Goal: Obtain resource: Obtain resource

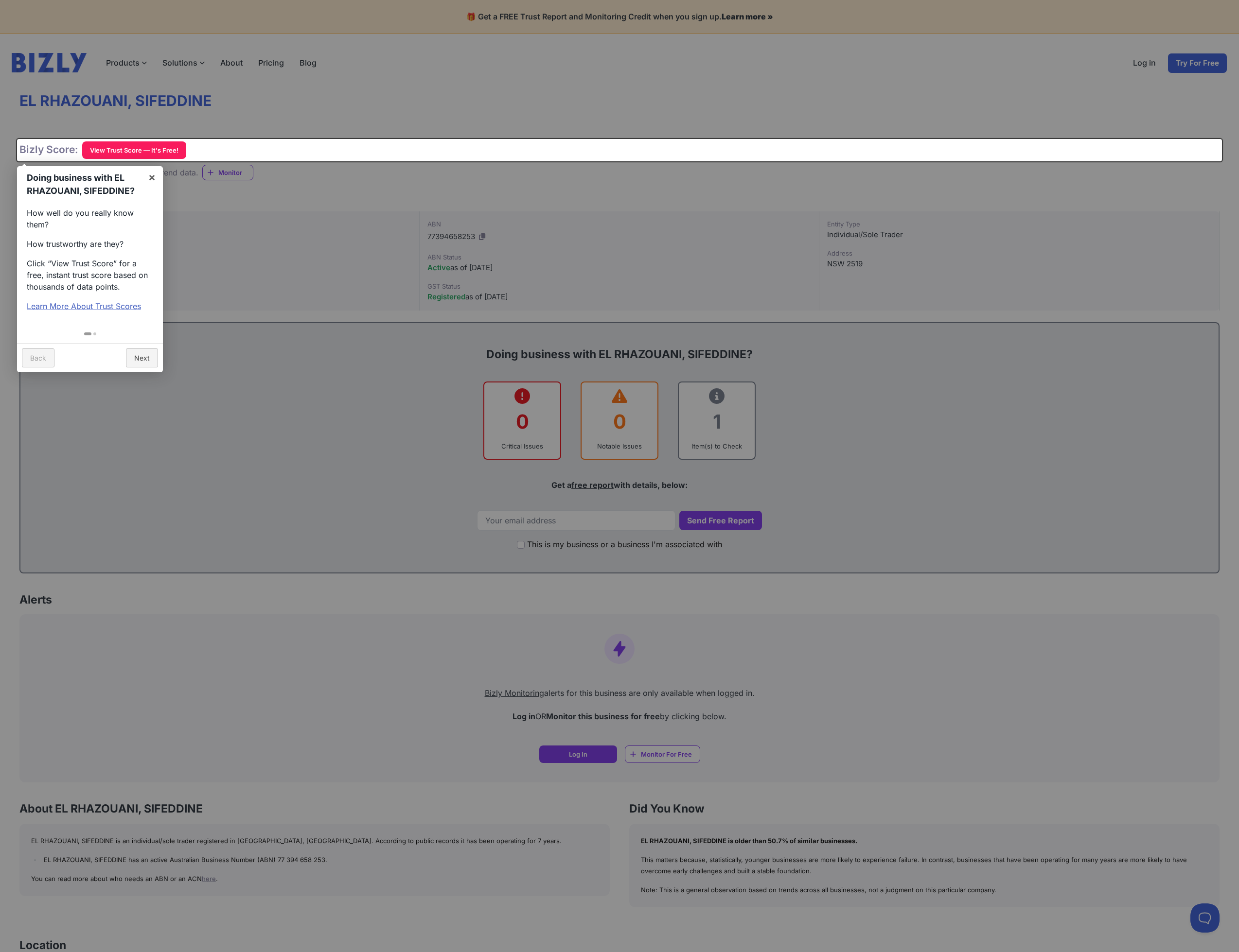
click at [116, 240] on div "How well do you really know them? How trustworthy are they? Click “View Trust S…" at bounding box center [90, 259] width 146 height 124
click at [152, 180] on link "×" at bounding box center [152, 177] width 22 height 22
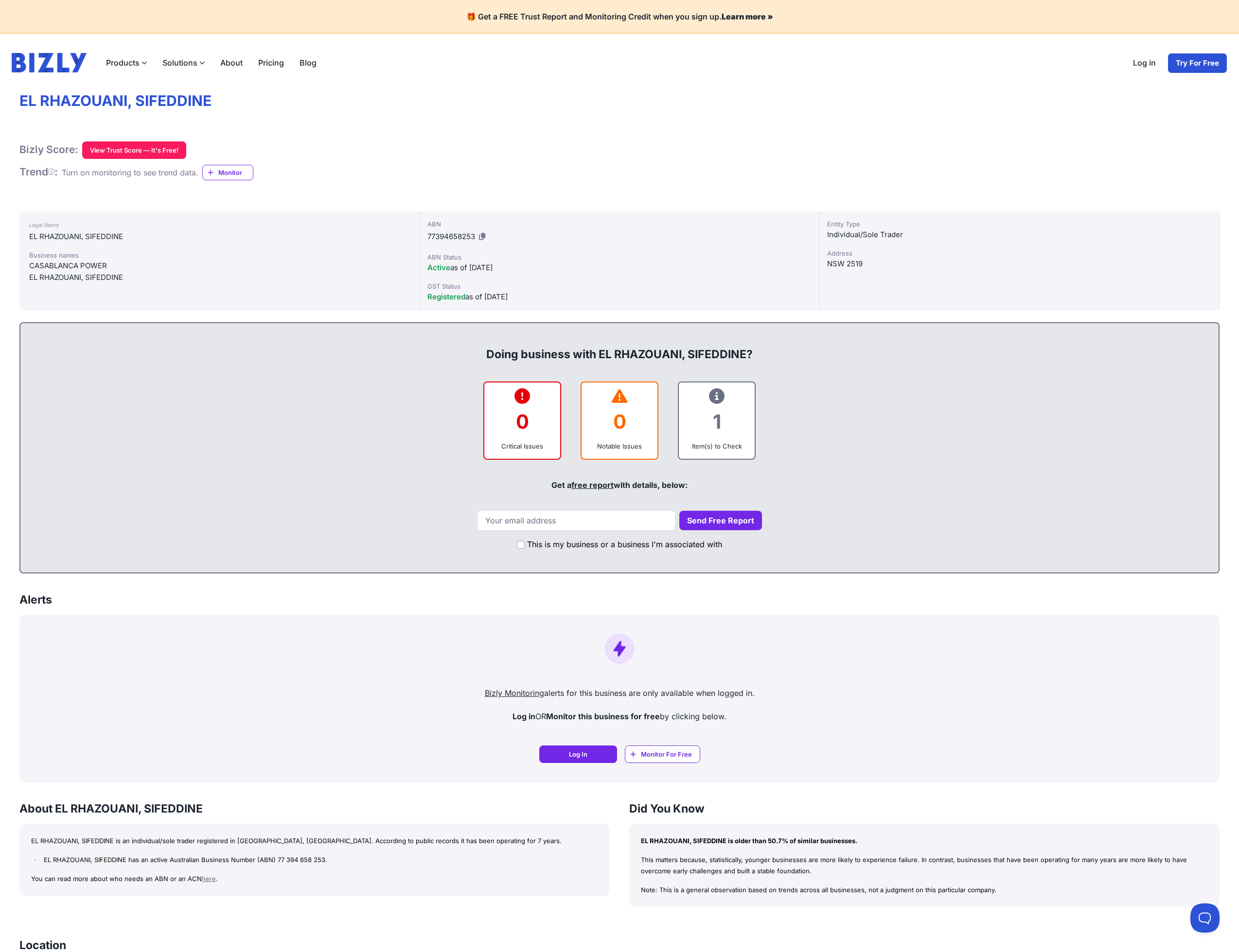
click at [286, 260] on div "CASABLANCA POWER" at bounding box center [219, 266] width 380 height 12
click at [483, 235] on icon at bounding box center [482, 237] width 6 height 7
click at [253, 289] on div "Legal Name EL RHAZOUANI, SIFEDDINE Business names CASABLANCA POWER EL RHAZOUANI…" at bounding box center [219, 261] width 400 height 99
click at [283, 281] on div "EL RHAZOUANI, SIFEDDINE" at bounding box center [219, 278] width 380 height 12
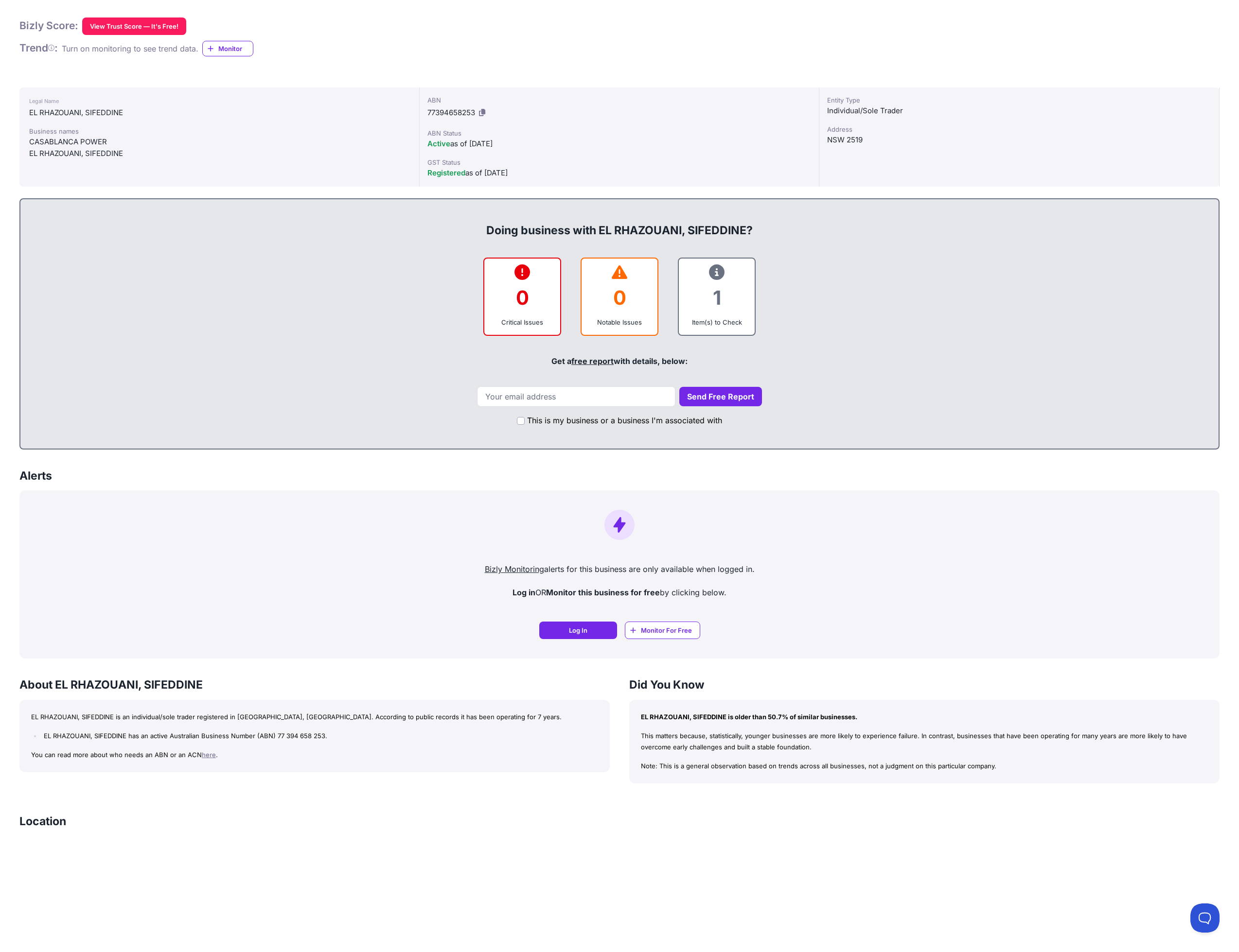
scroll to position [126, 0]
click at [432, 392] on div "Send Free Report" at bounding box center [619, 395] width 1179 height 20
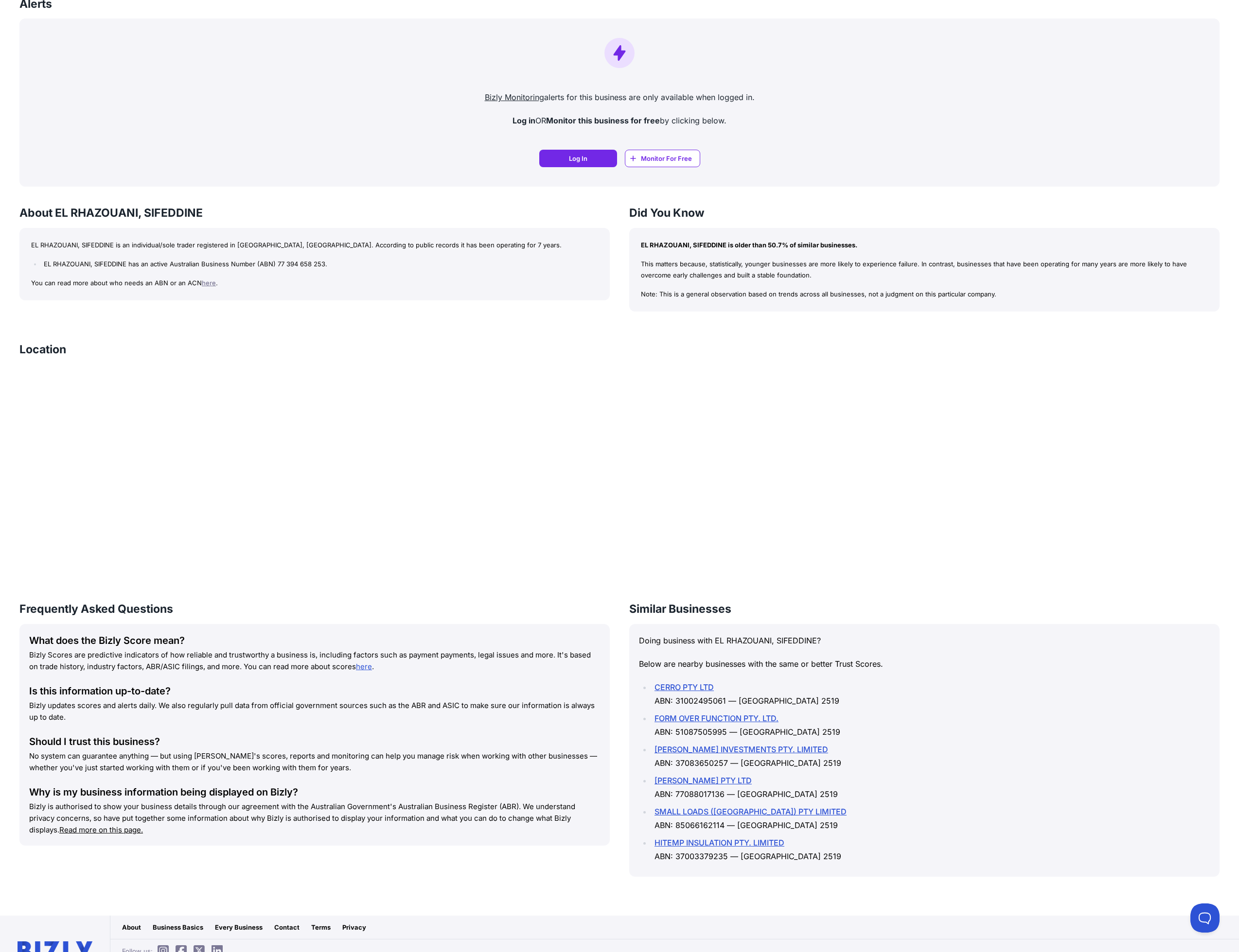
scroll to position [630, 0]
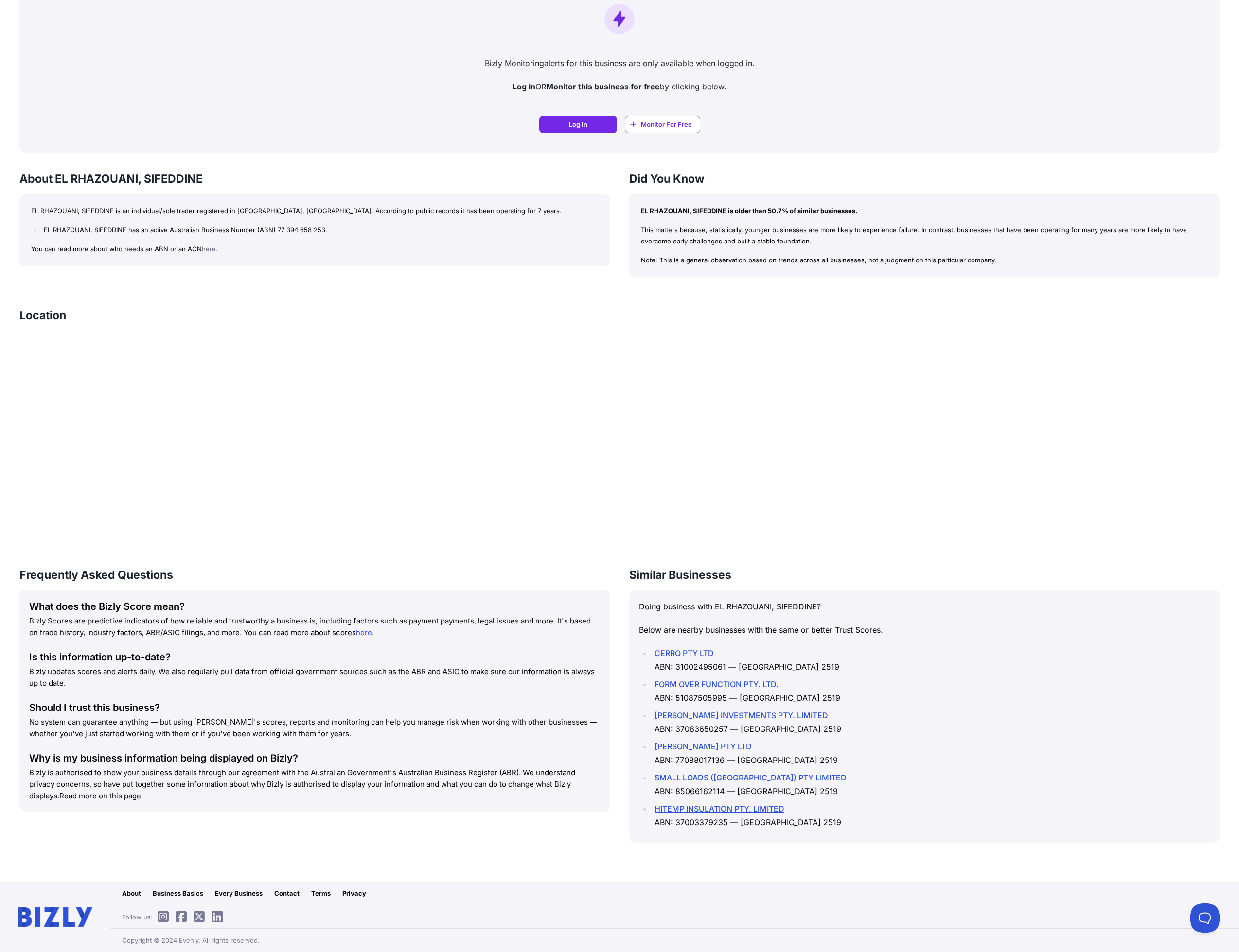
click at [259, 648] on div "What does the Bizly Score mean? Bizly Scores are predictive indicators of how r…" at bounding box center [314, 701] width 590 height 221
click at [614, 717] on div "Frequently Asked Questions What does the Bizly Score mean? Bizly Scores are pre…" at bounding box center [620, 715] width 1200 height 294
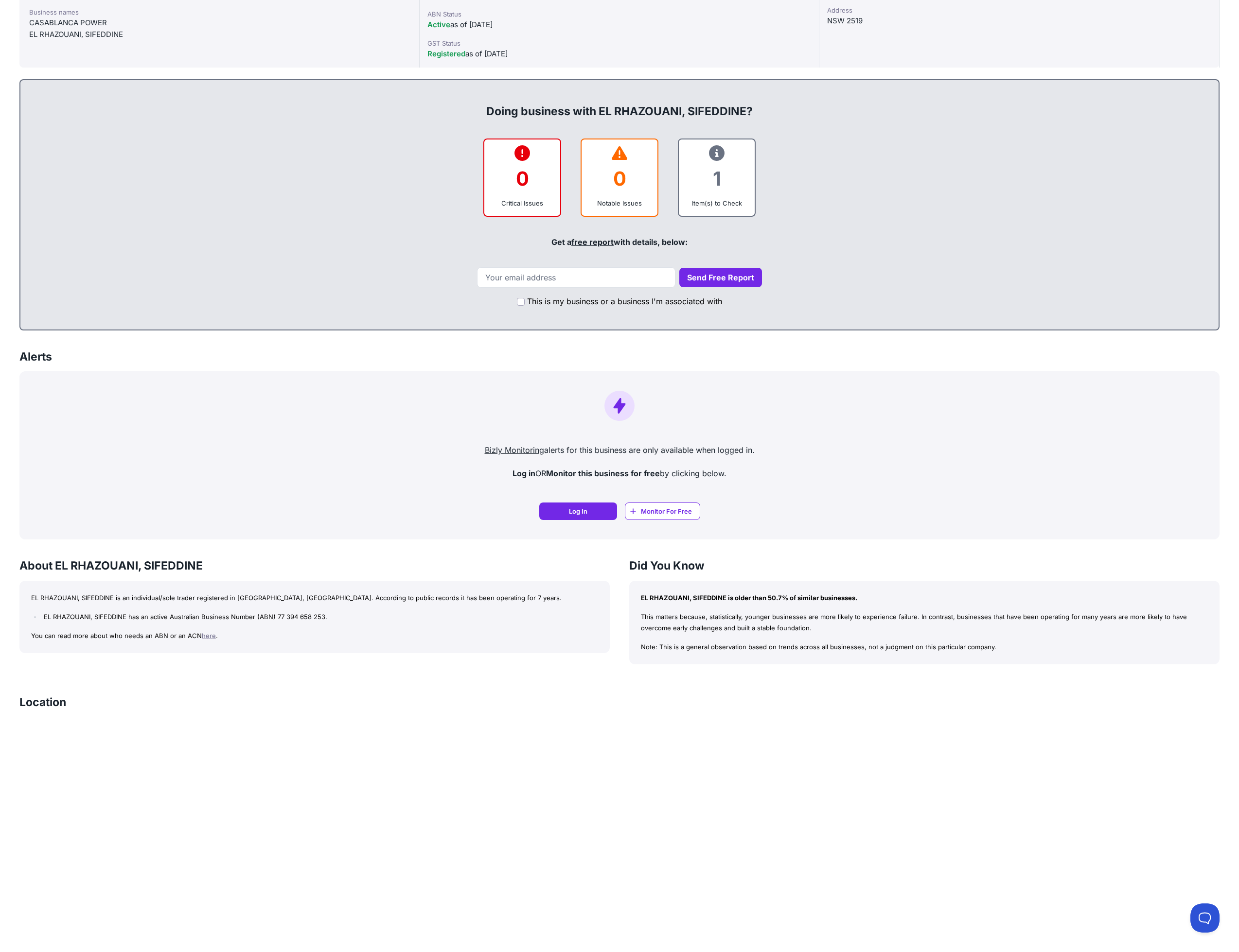
scroll to position [245, 0]
click at [782, 616] on p "This matters because, statistically, younger businesses are more likely to expe…" at bounding box center [925, 620] width 567 height 23
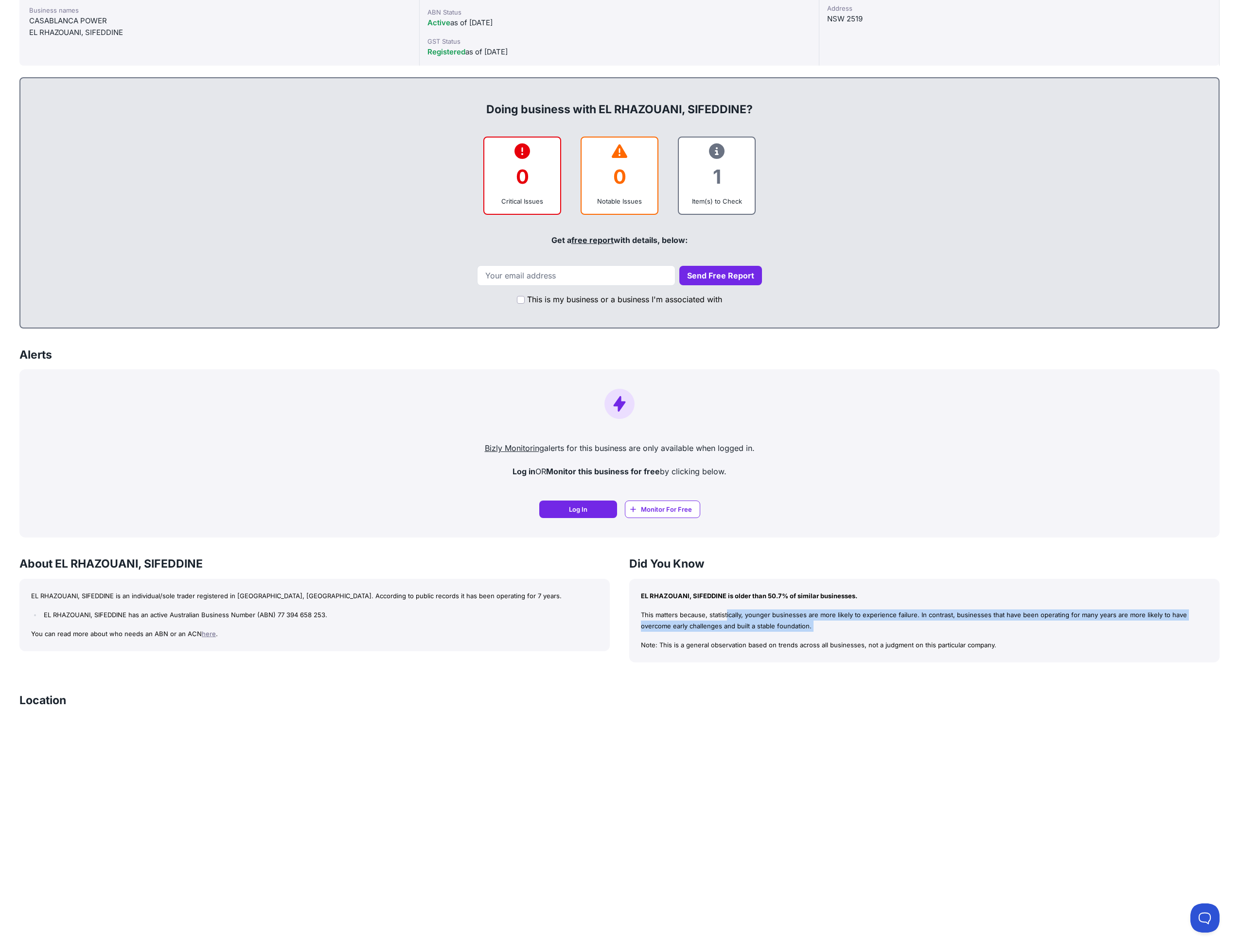
click at [782, 616] on p "This matters because, statistically, younger businesses are more likely to expe…" at bounding box center [925, 620] width 567 height 23
click at [742, 618] on p "This matters because, statistically, younger businesses are more likely to expe…" at bounding box center [925, 620] width 567 height 23
click at [764, 620] on p "This matters because, statistically, younger businesses are more likely to expe…" at bounding box center [925, 620] width 567 height 23
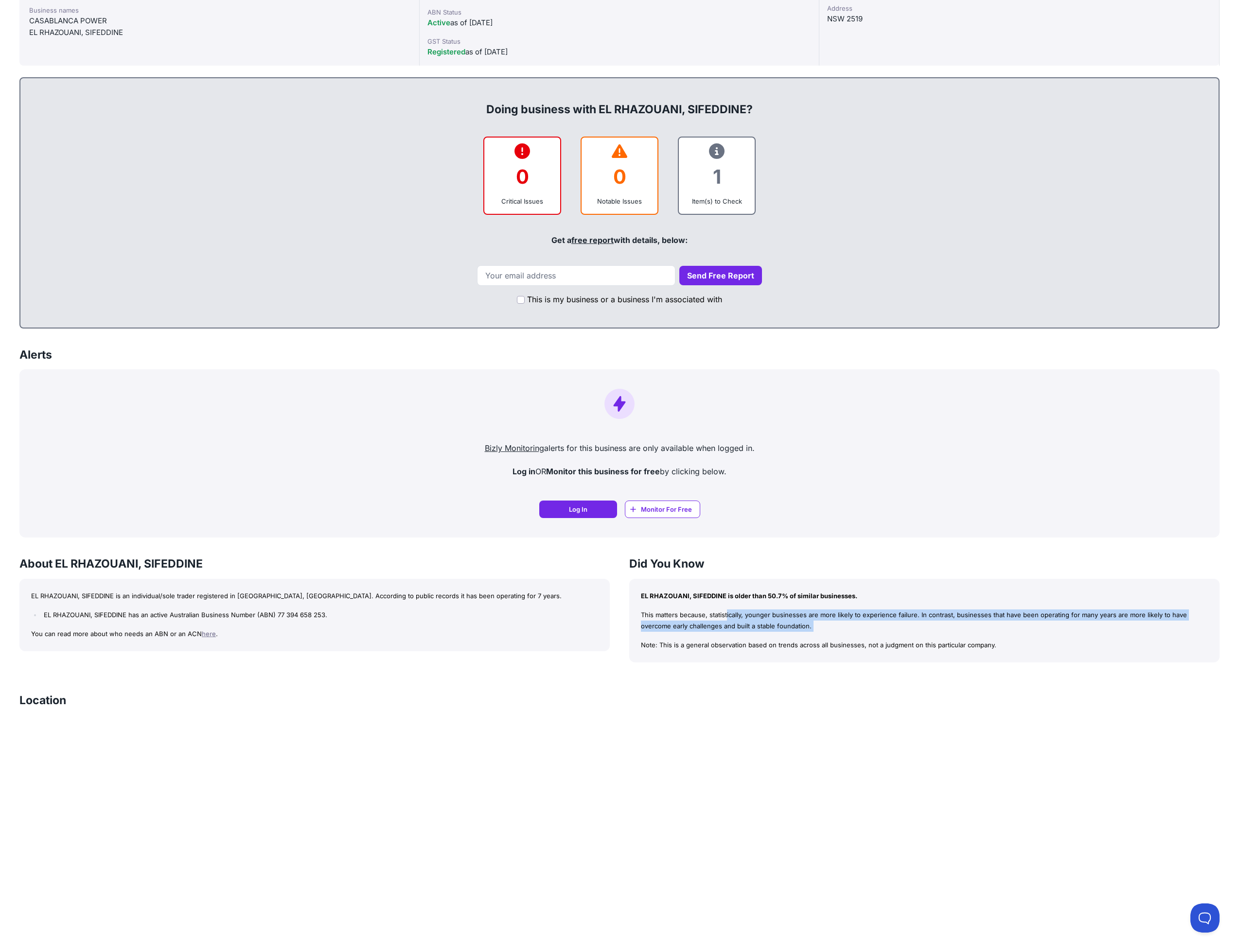
click at [764, 620] on p "This matters because, statistically, younger businesses are more likely to expe…" at bounding box center [925, 620] width 567 height 23
click at [727, 616] on p "This matters because, statistically, younger businesses are more likely to expe…" at bounding box center [925, 620] width 567 height 23
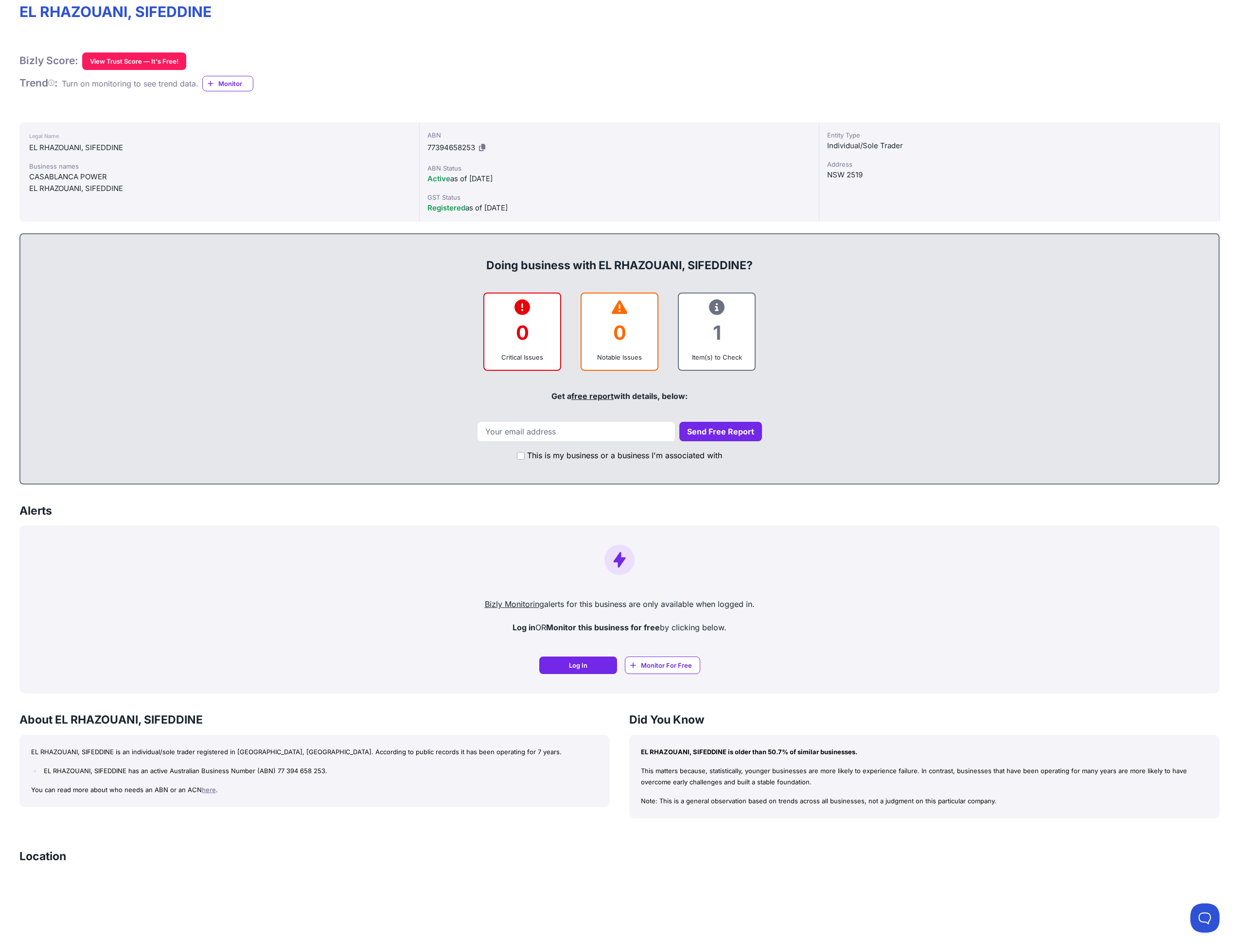
scroll to position [0, 0]
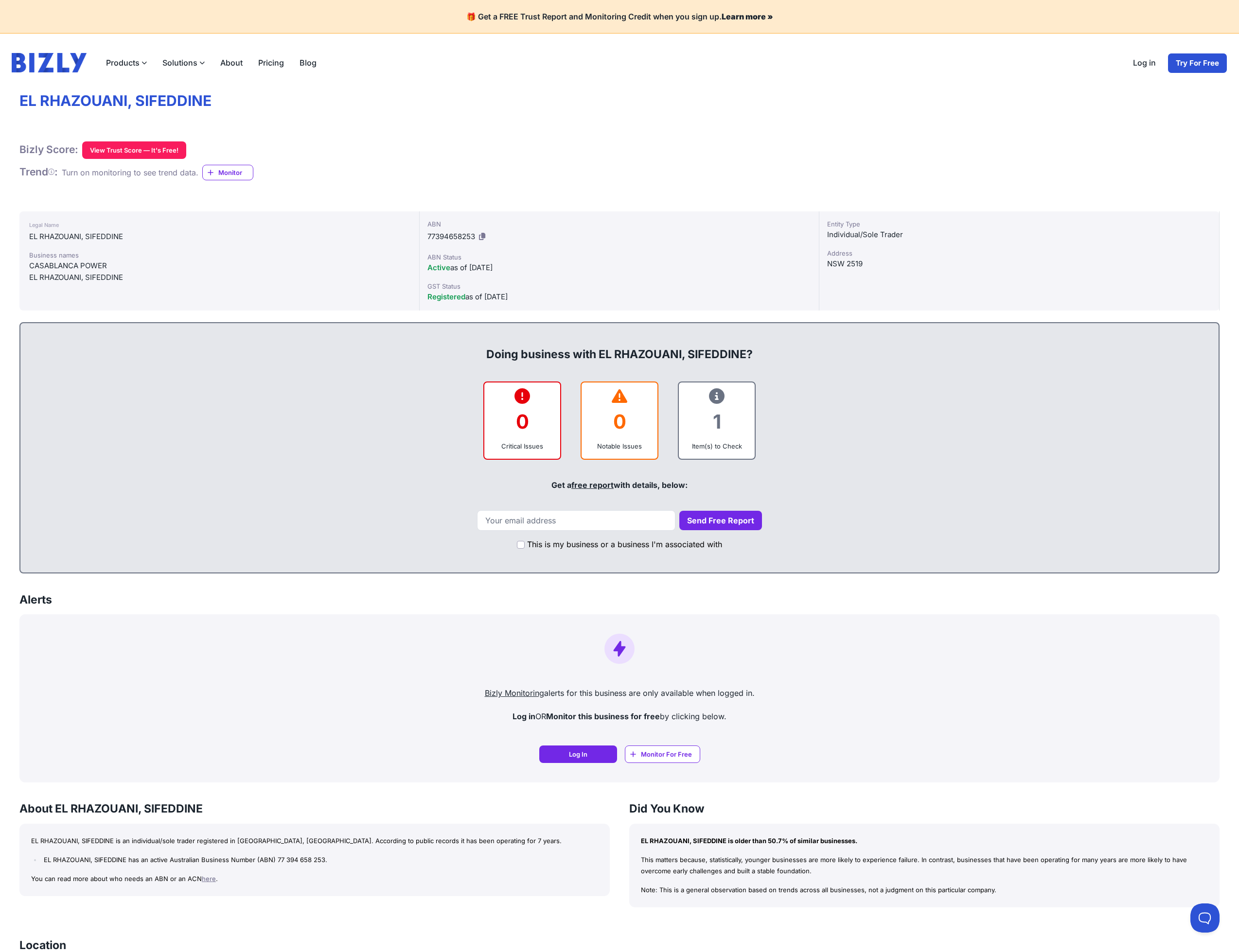
click at [385, 484] on div "Get a free report with details, below:" at bounding box center [619, 485] width 1179 height 35
click at [139, 151] on button "View Trust Score — It's Free!" at bounding box center [134, 150] width 104 height 17
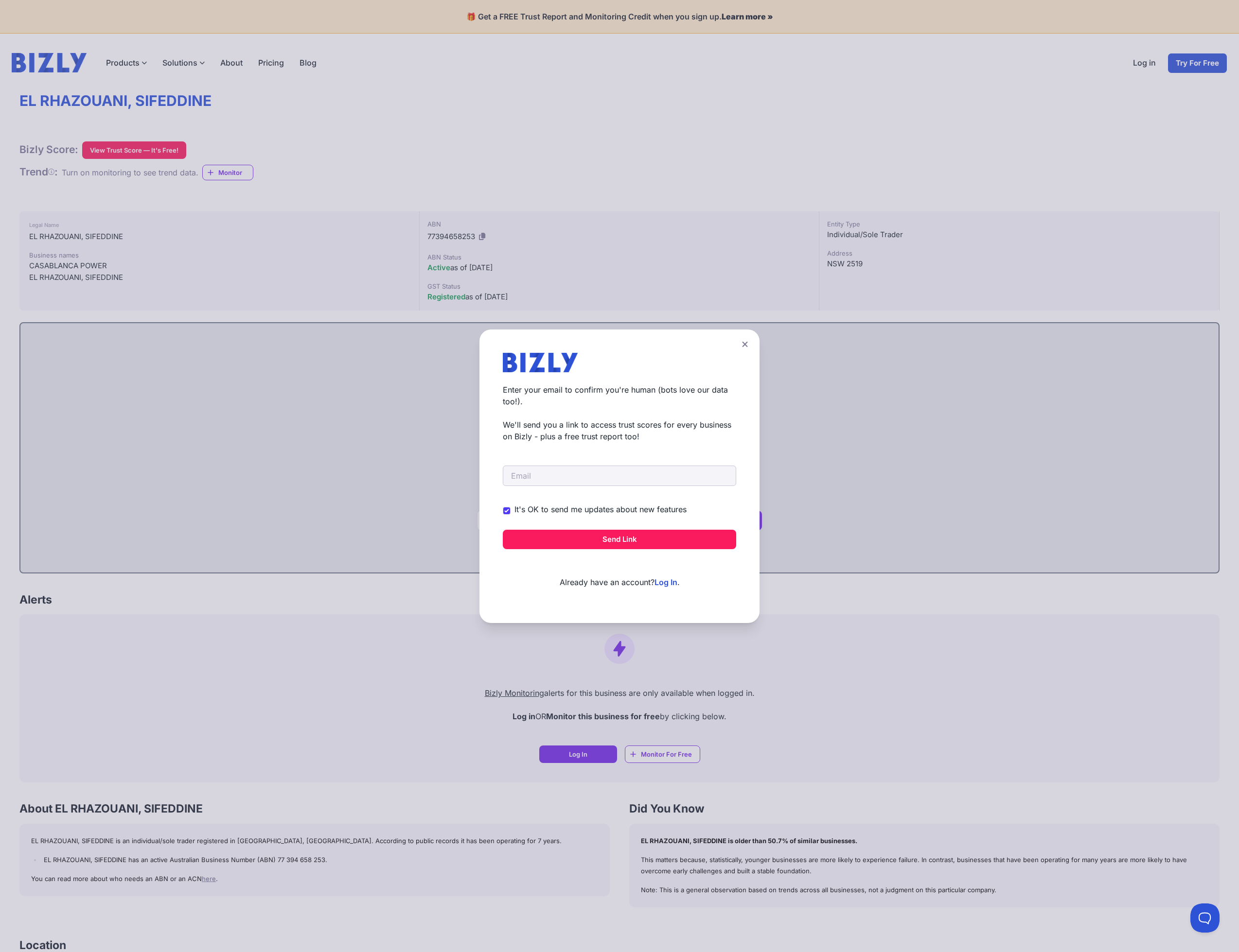
click at [746, 345] on icon at bounding box center [744, 344] width 5 height 5
